Goal: Task Accomplishment & Management: Use online tool/utility

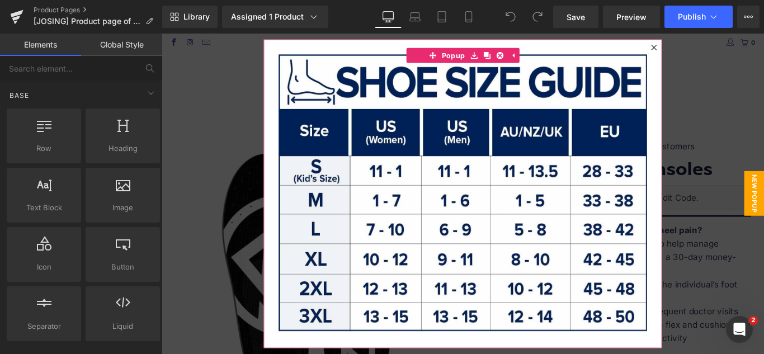
click at [712, 46] on icon at bounding box center [715, 49] width 7 height 7
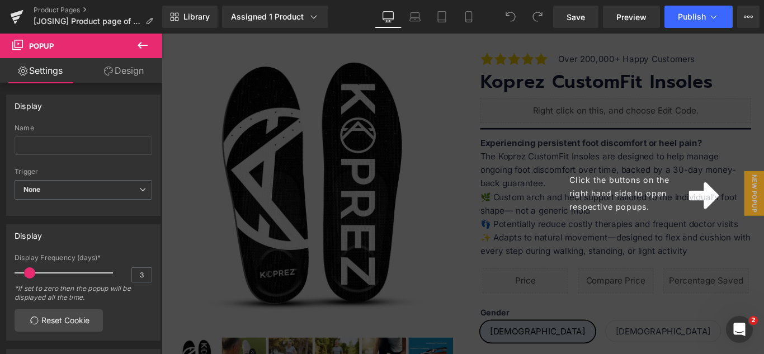
scroll to position [65, 0]
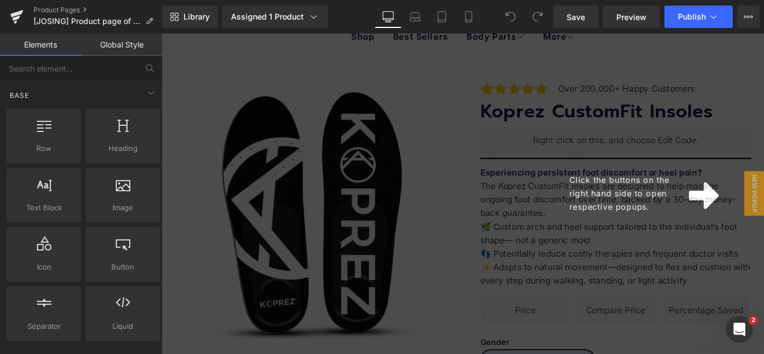
click at [737, 194] on div "Click the buttons on the right hand side to open respective popups." at bounding box center [709, 214] width 123 height 46
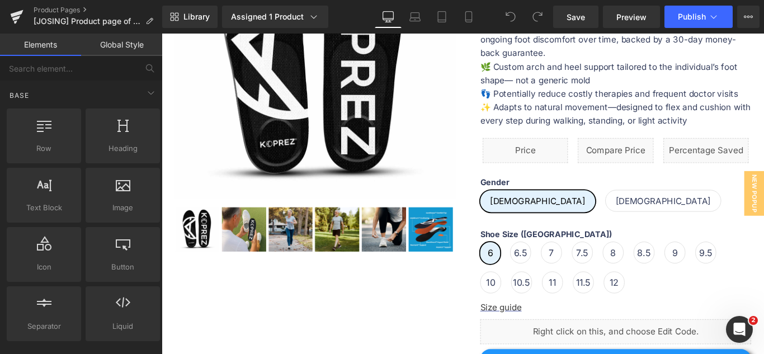
scroll to position [261, 0]
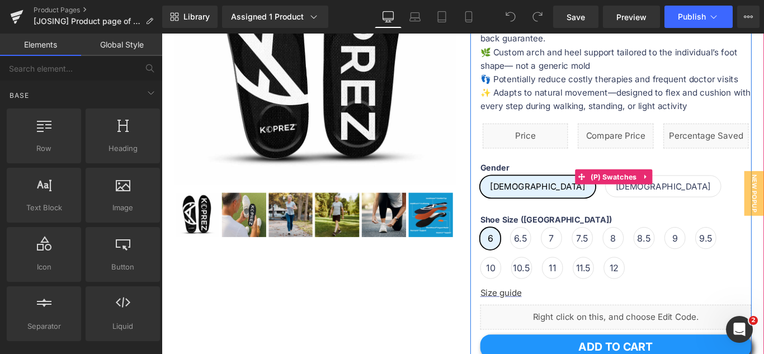
click at [672, 217] on span "[DEMOGRAPHIC_DATA]" at bounding box center [725, 205] width 107 height 23
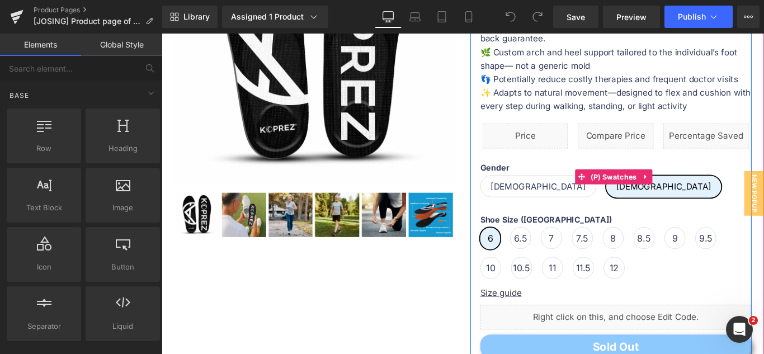
click at [547, 217] on span "[DEMOGRAPHIC_DATA]" at bounding box center [584, 205] width 107 height 23
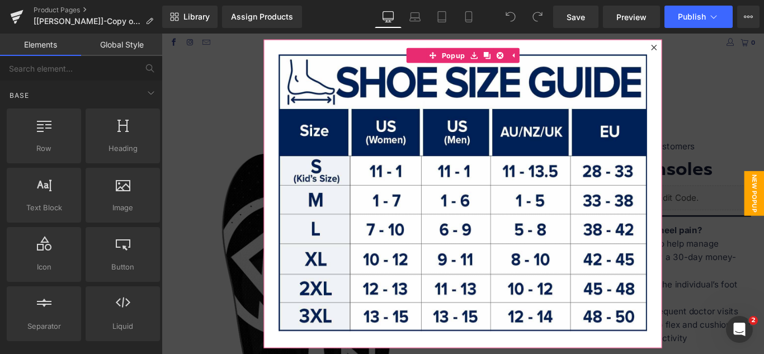
click at [712, 52] on icon at bounding box center [715, 49] width 7 height 7
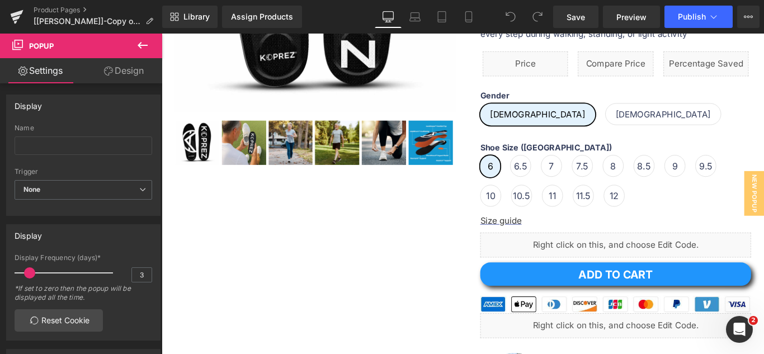
scroll to position [358, 0]
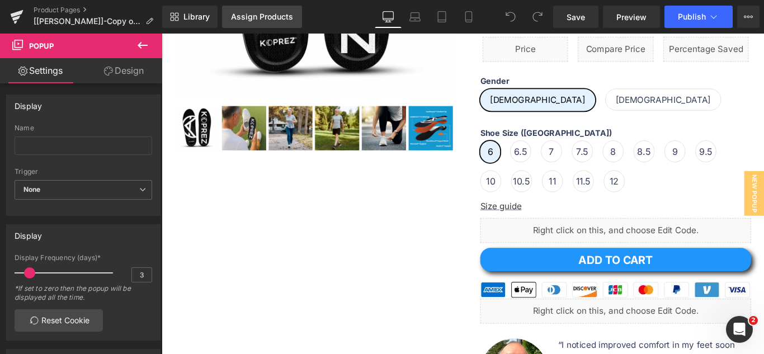
click at [265, 11] on link "Assign Products" at bounding box center [262, 17] width 80 height 22
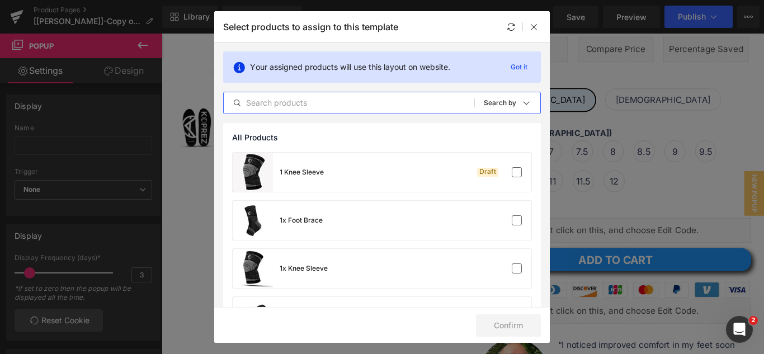
click at [315, 107] on input "text" at bounding box center [349, 102] width 251 height 13
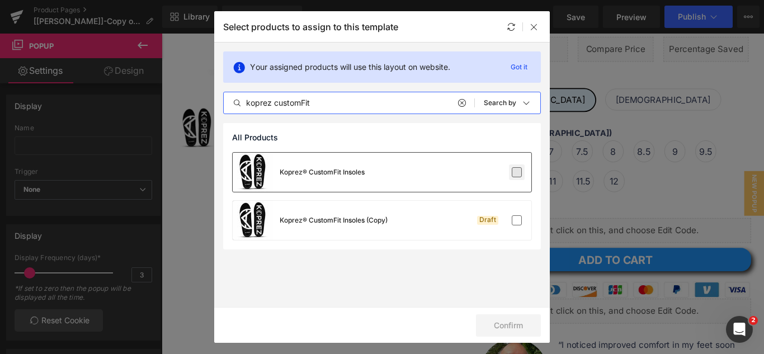
type input "koprez customFit"
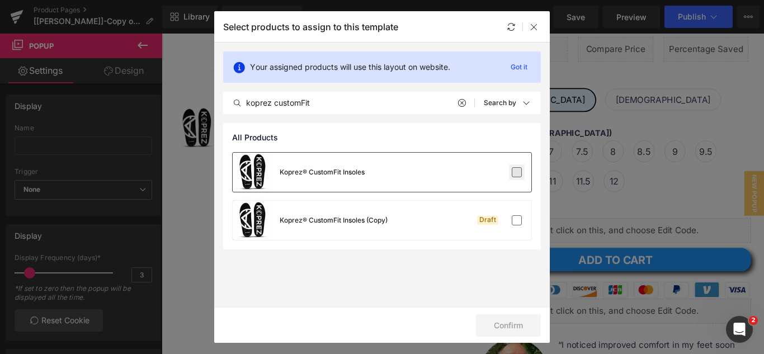
click at [516, 174] on label at bounding box center [517, 172] width 10 height 10
click at [517, 172] on input "checkbox" at bounding box center [517, 172] width 0 height 0
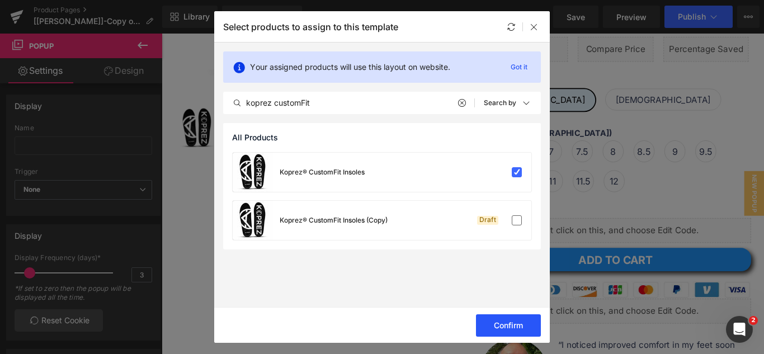
click at [506, 327] on button "Confirm" at bounding box center [508, 325] width 65 height 22
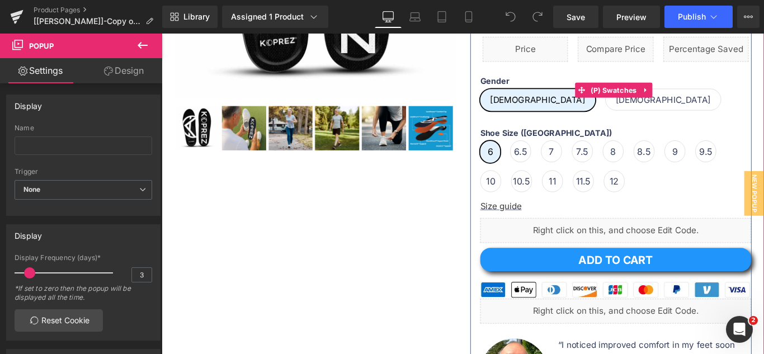
click at [547, 121] on span "[DEMOGRAPHIC_DATA]" at bounding box center [584, 108] width 107 height 25
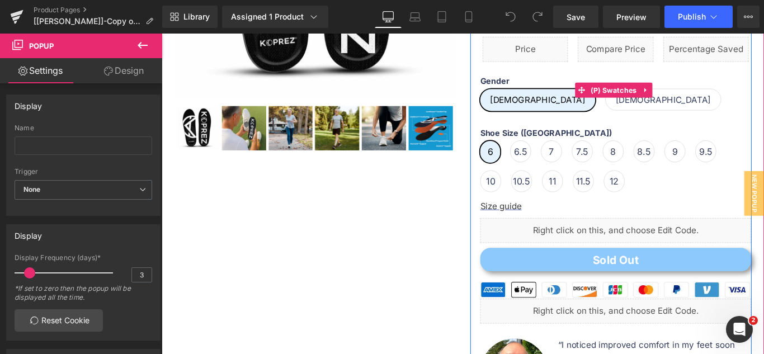
click at [672, 119] on span "[DEMOGRAPHIC_DATA]" at bounding box center [725, 107] width 107 height 23
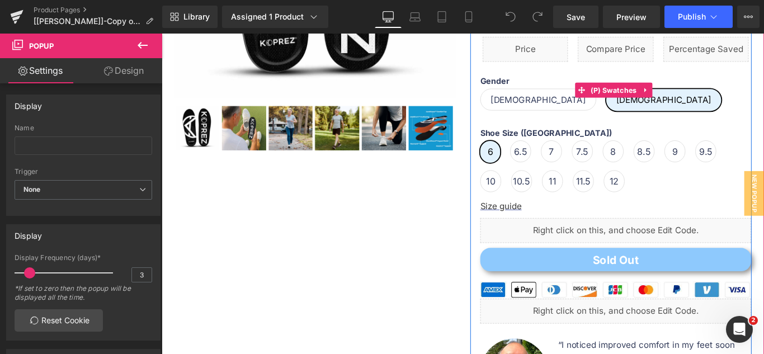
click at [672, 116] on span "[DEMOGRAPHIC_DATA]" at bounding box center [725, 108] width 107 height 25
click at [533, 120] on span "[DEMOGRAPHIC_DATA]" at bounding box center [584, 107] width 107 height 23
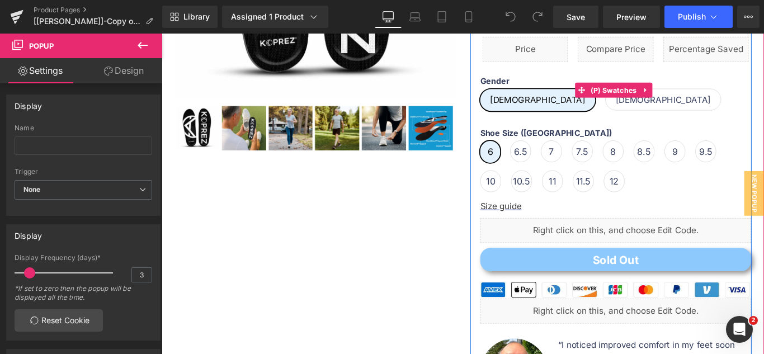
click at [672, 118] on span "[DEMOGRAPHIC_DATA]" at bounding box center [725, 107] width 107 height 23
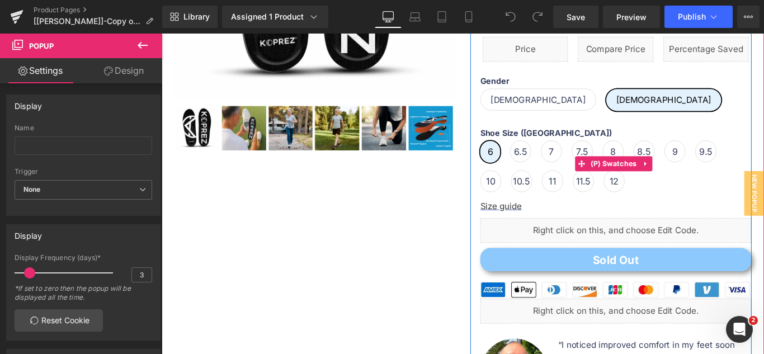
click at [558, 178] on span "6.5" at bounding box center [565, 165] width 15 height 23
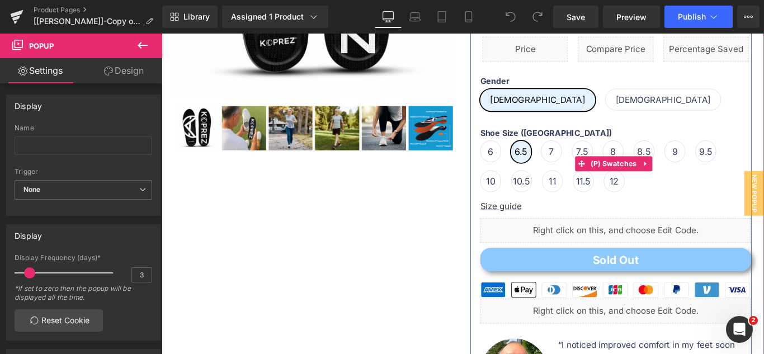
click at [597, 178] on span "7" at bounding box center [600, 165] width 6 height 23
click at [628, 178] on span "7.5" at bounding box center [634, 165] width 13 height 23
click at [666, 178] on span "8" at bounding box center [669, 165] width 6 height 23
click at [702, 177] on span "8.5" at bounding box center [703, 165] width 15 height 23
click at [736, 177] on span "9" at bounding box center [739, 165] width 6 height 23
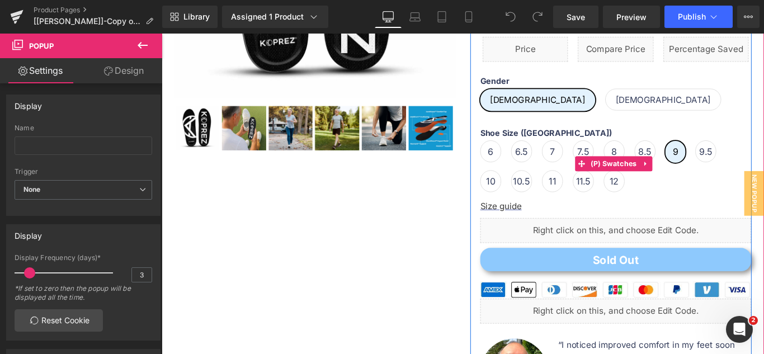
click at [764, 178] on span "9.5" at bounding box center [773, 165] width 15 height 23
click at [530, 211] on span "10" at bounding box center [531, 199] width 10 height 23
click at [555, 211] on span "10.5" at bounding box center [564, 198] width 19 height 23
click at [596, 211] on span "11" at bounding box center [600, 198] width 8 height 23
click at [626, 211] on span "11.5" at bounding box center [634, 198] width 17 height 23
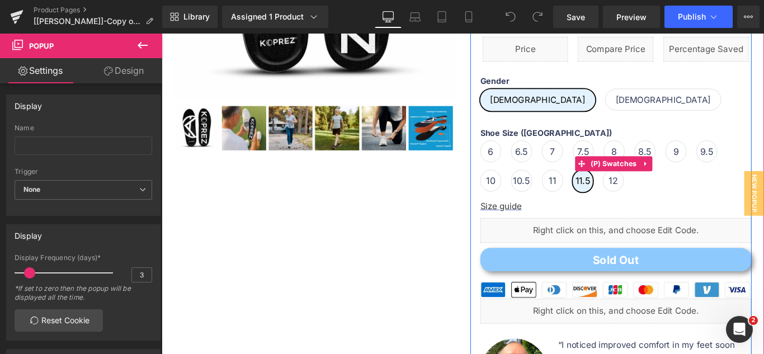
click at [664, 211] on span "12" at bounding box center [669, 198] width 10 height 23
click at [559, 178] on span "6.5" at bounding box center [566, 165] width 15 height 23
click at [530, 178] on span "6" at bounding box center [531, 166] width 23 height 25
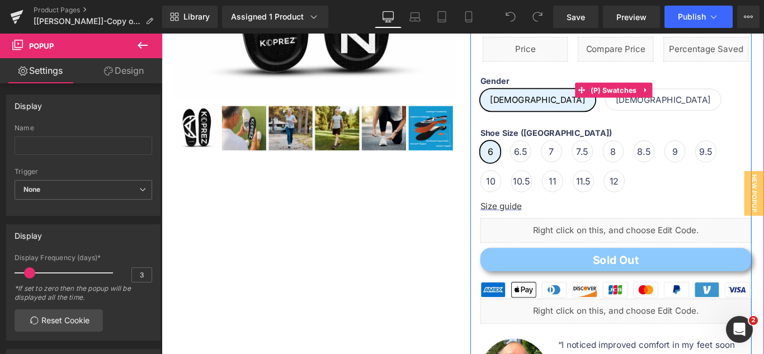
click at [672, 120] on span "[DEMOGRAPHIC_DATA]" at bounding box center [725, 107] width 107 height 23
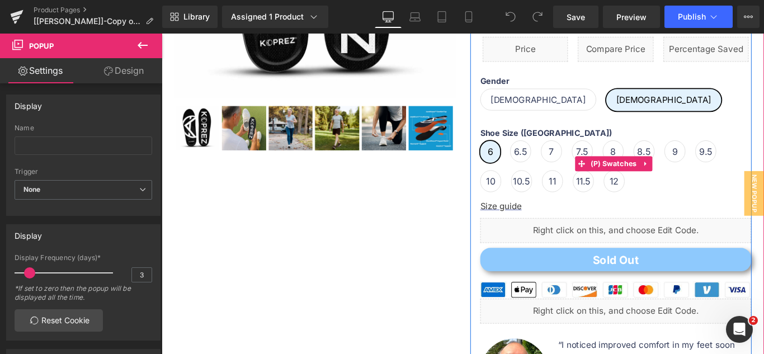
click at [597, 177] on span "7" at bounding box center [600, 165] width 6 height 23
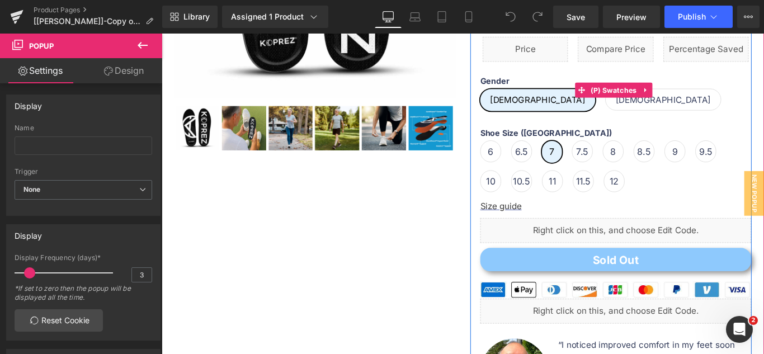
click at [672, 120] on span "[DEMOGRAPHIC_DATA]" at bounding box center [725, 107] width 107 height 23
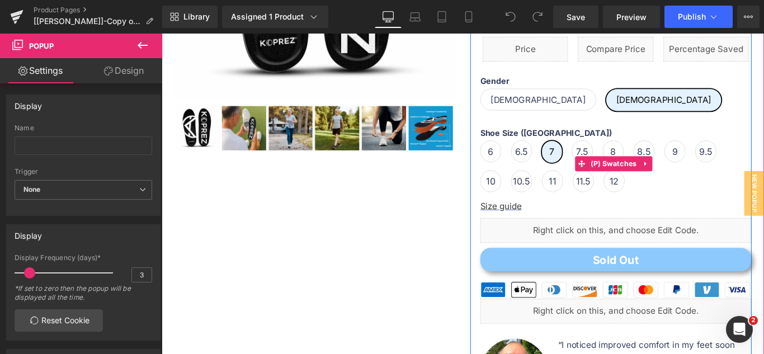
click at [559, 176] on span "6.5" at bounding box center [566, 165] width 15 height 23
click at [590, 178] on span "7" at bounding box center [599, 166] width 23 height 25
click at [628, 175] on span "7.5" at bounding box center [634, 165] width 13 height 23
click at [666, 175] on span "8" at bounding box center [669, 165] width 6 height 23
click at [530, 178] on span "6" at bounding box center [531, 166] width 23 height 25
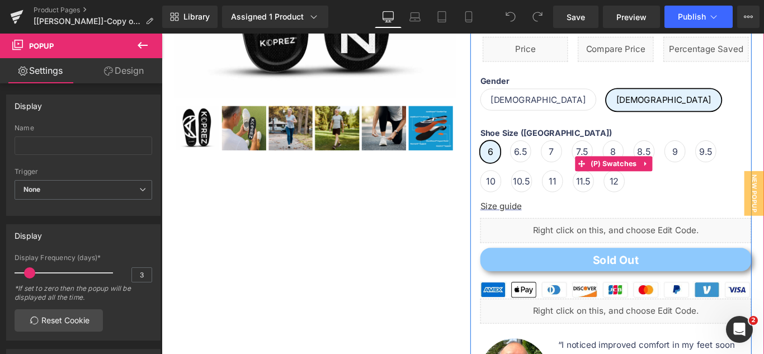
click at [558, 178] on span "6.5" at bounding box center [565, 165] width 15 height 23
click at [597, 178] on span "7" at bounding box center [600, 165] width 6 height 23
click at [597, 211] on span "11" at bounding box center [601, 199] width 8 height 23
click at [557, 211] on span "10.5" at bounding box center [566, 198] width 19 height 23
click at [632, 211] on span "11.5" at bounding box center [634, 198] width 17 height 23
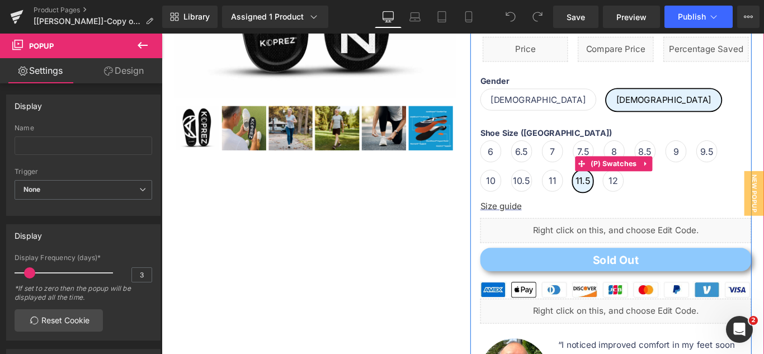
click at [668, 211] on span "12" at bounding box center [669, 198] width 10 height 23
click at [724, 190] on div "Shoe Size ([GEOGRAPHIC_DATA]) 6 6.5 7 7.5 8 8.5 9 9.5 10" at bounding box center [672, 180] width 304 height 80
click at [737, 178] on span "9" at bounding box center [740, 165] width 6 height 23
click at [529, 178] on span "6" at bounding box center [532, 165] width 6 height 23
click at [558, 177] on span "6.5" at bounding box center [565, 165] width 15 height 23
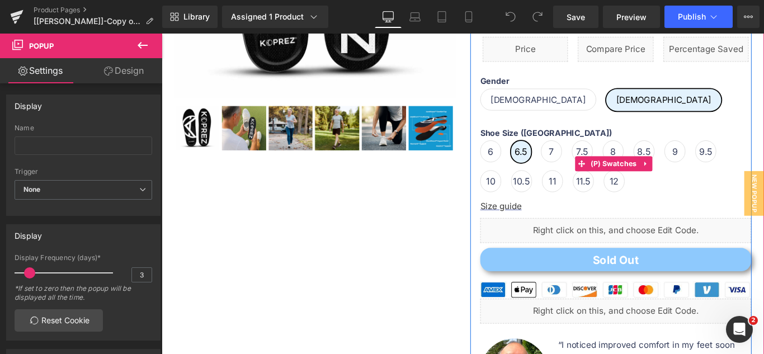
click at [526, 211] on span "10" at bounding box center [531, 199] width 10 height 23
click at [556, 207] on span "10.5" at bounding box center [564, 198] width 19 height 23
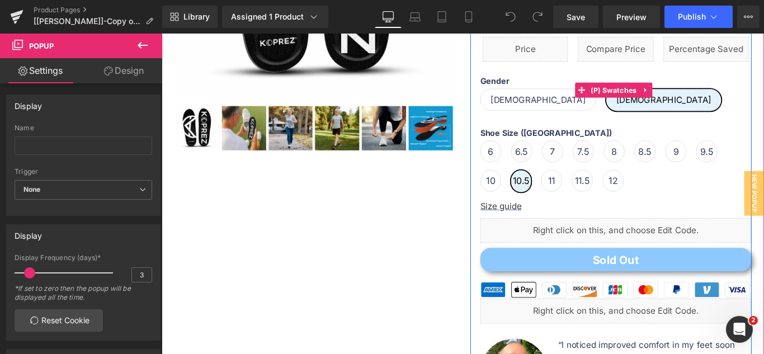
click at [526, 120] on span "[DEMOGRAPHIC_DATA]" at bounding box center [585, 108] width 130 height 25
